Goal: Find specific page/section: Find specific page/section

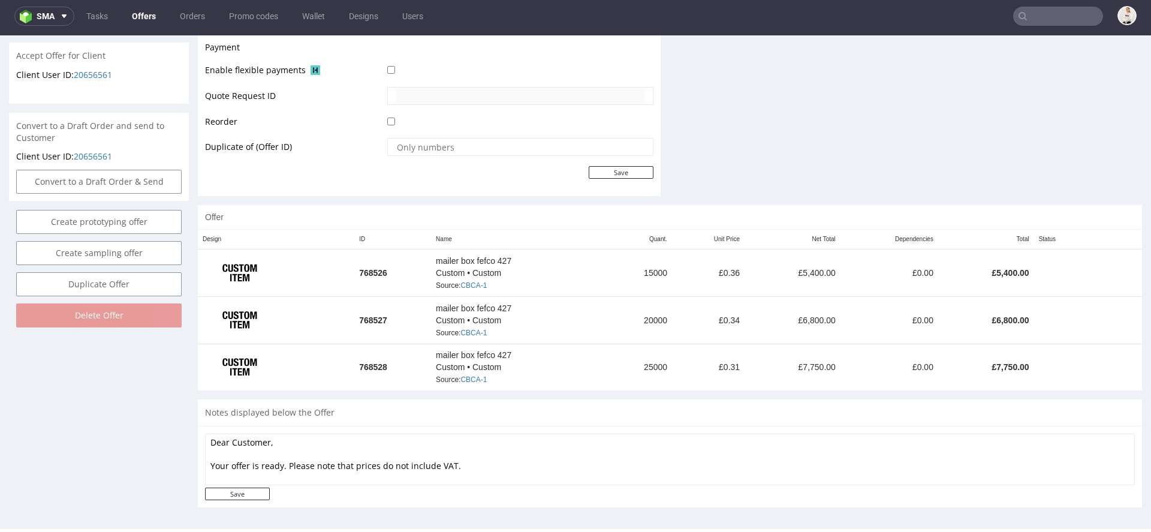
scroll to position [541, 0]
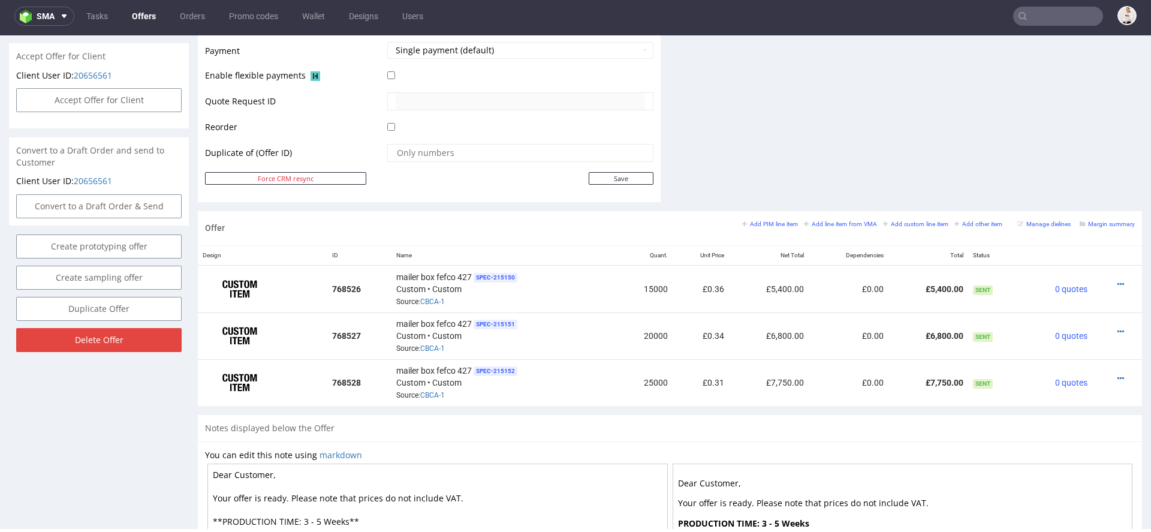
click at [1048, 31] on nav "sma Tasks Offers Orders Promo codes Wallet Designs Users" at bounding box center [575, 16] width 1151 height 38
click at [1047, 26] on nav "sma Tasks Offers Orders Promo codes Wallet Designs Users" at bounding box center [575, 16] width 1151 height 38
click at [1046, 24] on input "text" at bounding box center [1058, 16] width 90 height 19
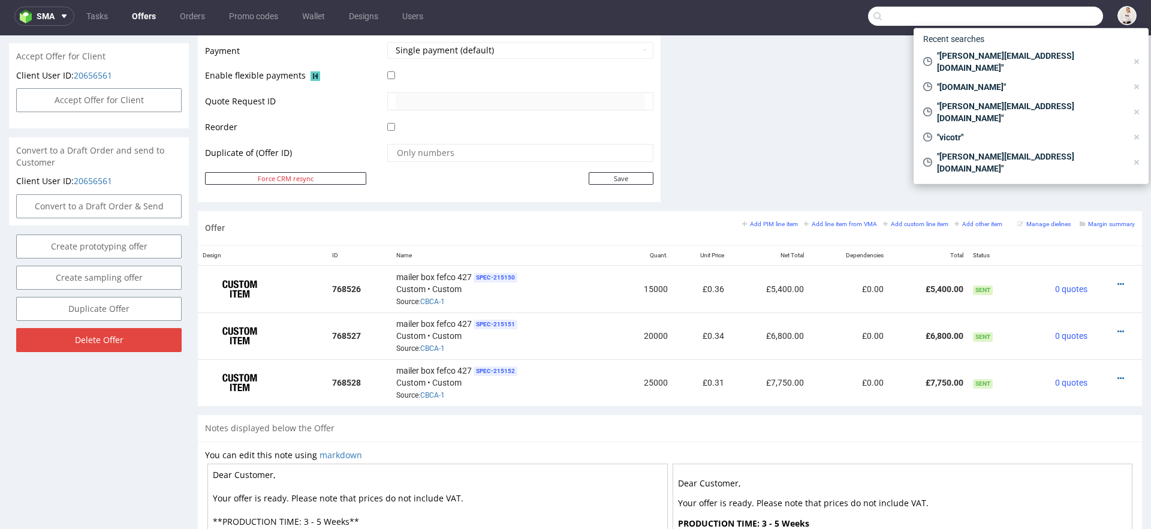
paste input "[PERSON_NAME][EMAIL_ADDRESS][PERSON_NAME][DOMAIN_NAME]"
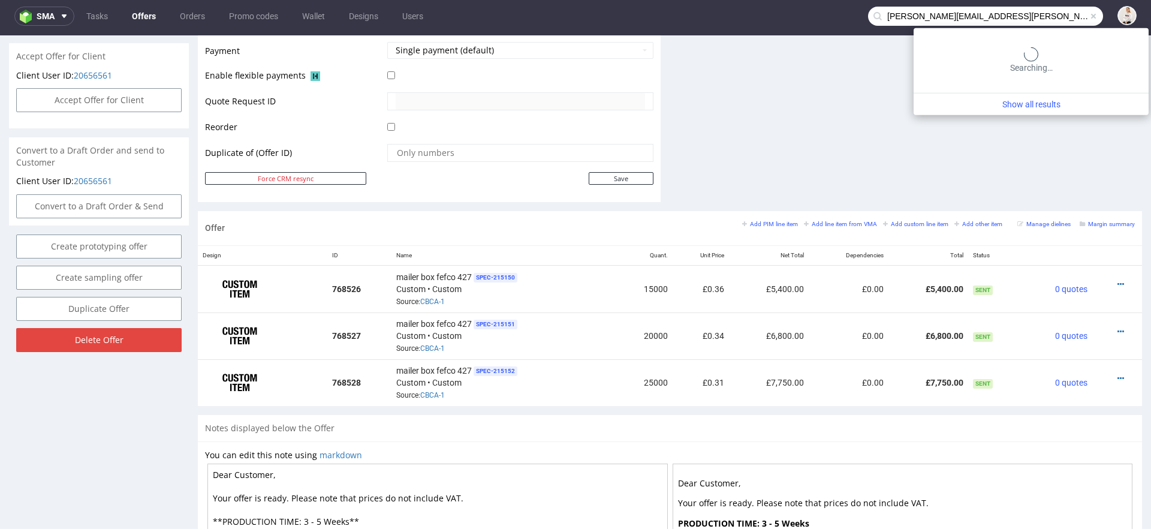
type input "[PERSON_NAME][EMAIL_ADDRESS][PERSON_NAME][DOMAIN_NAME]"
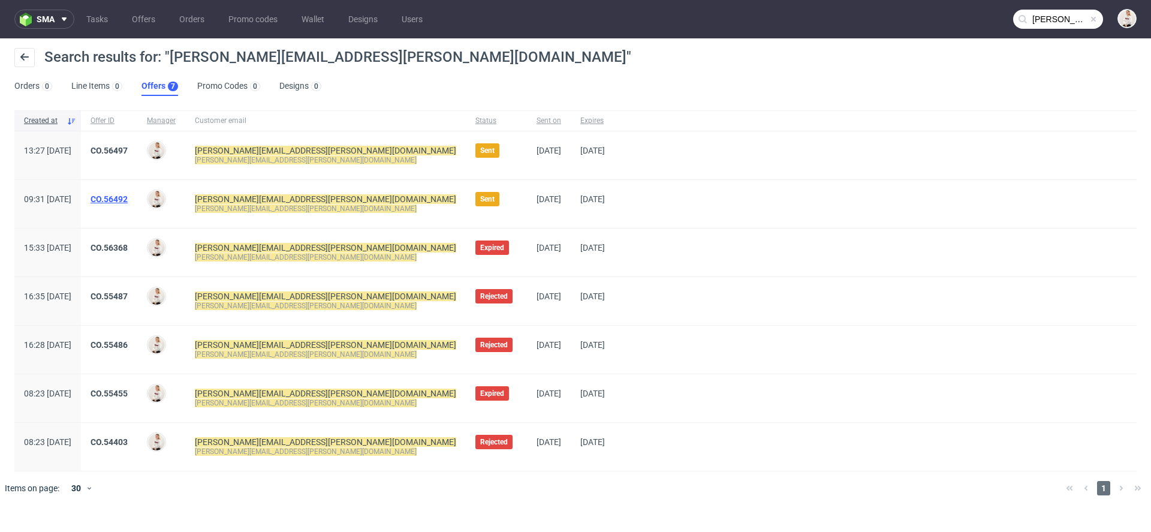
click at [128, 197] on link "CO.56492" at bounding box center [109, 199] width 37 height 10
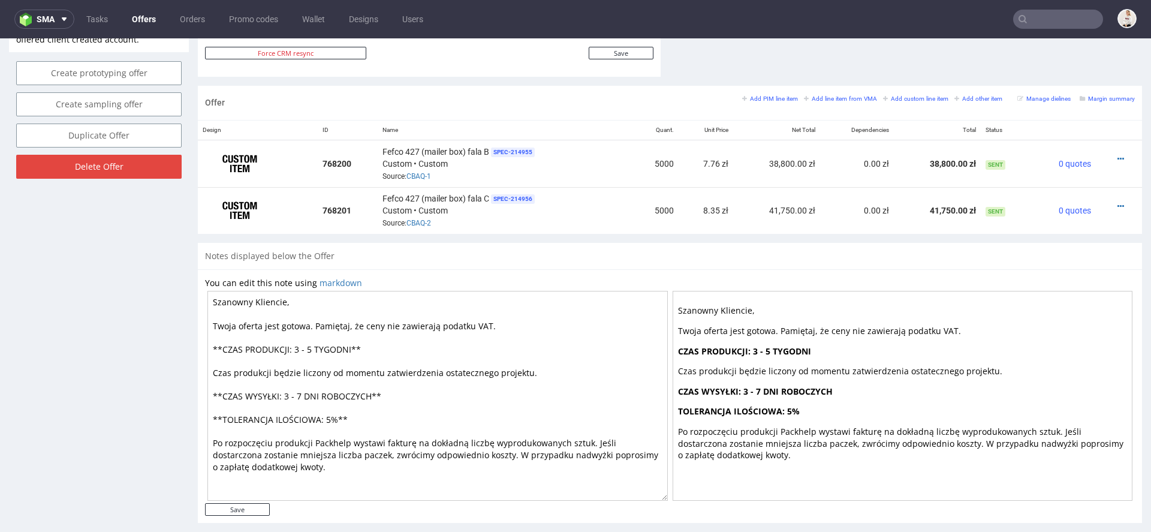
scroll to position [668, 0]
click at [413, 221] on link "CBAQ-2" at bounding box center [419, 224] width 25 height 8
